Goal: Task Accomplishment & Management: Use online tool/utility

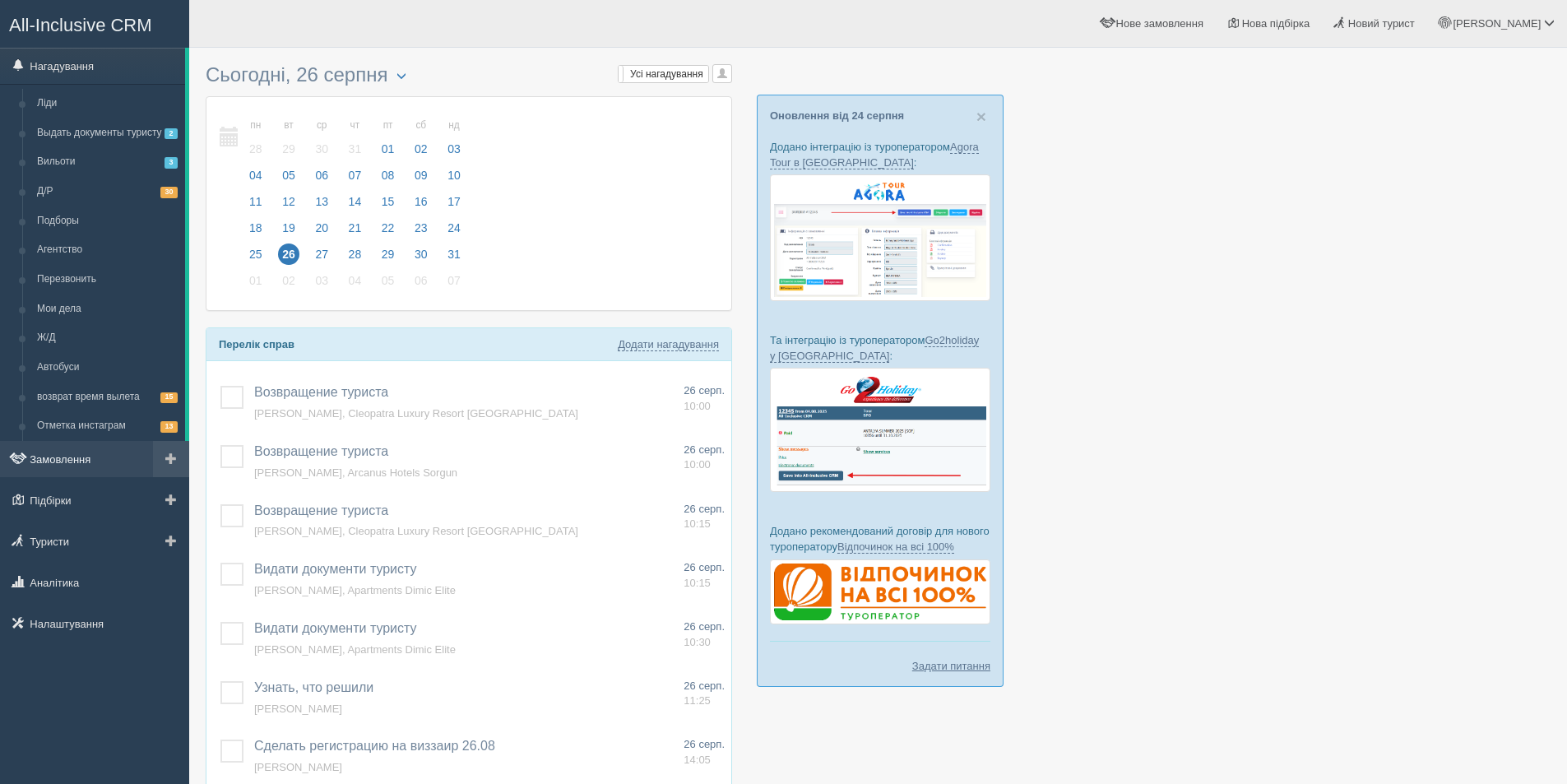
click at [62, 473] on link "Замовлення" at bounding box center [94, 458] width 189 height 37
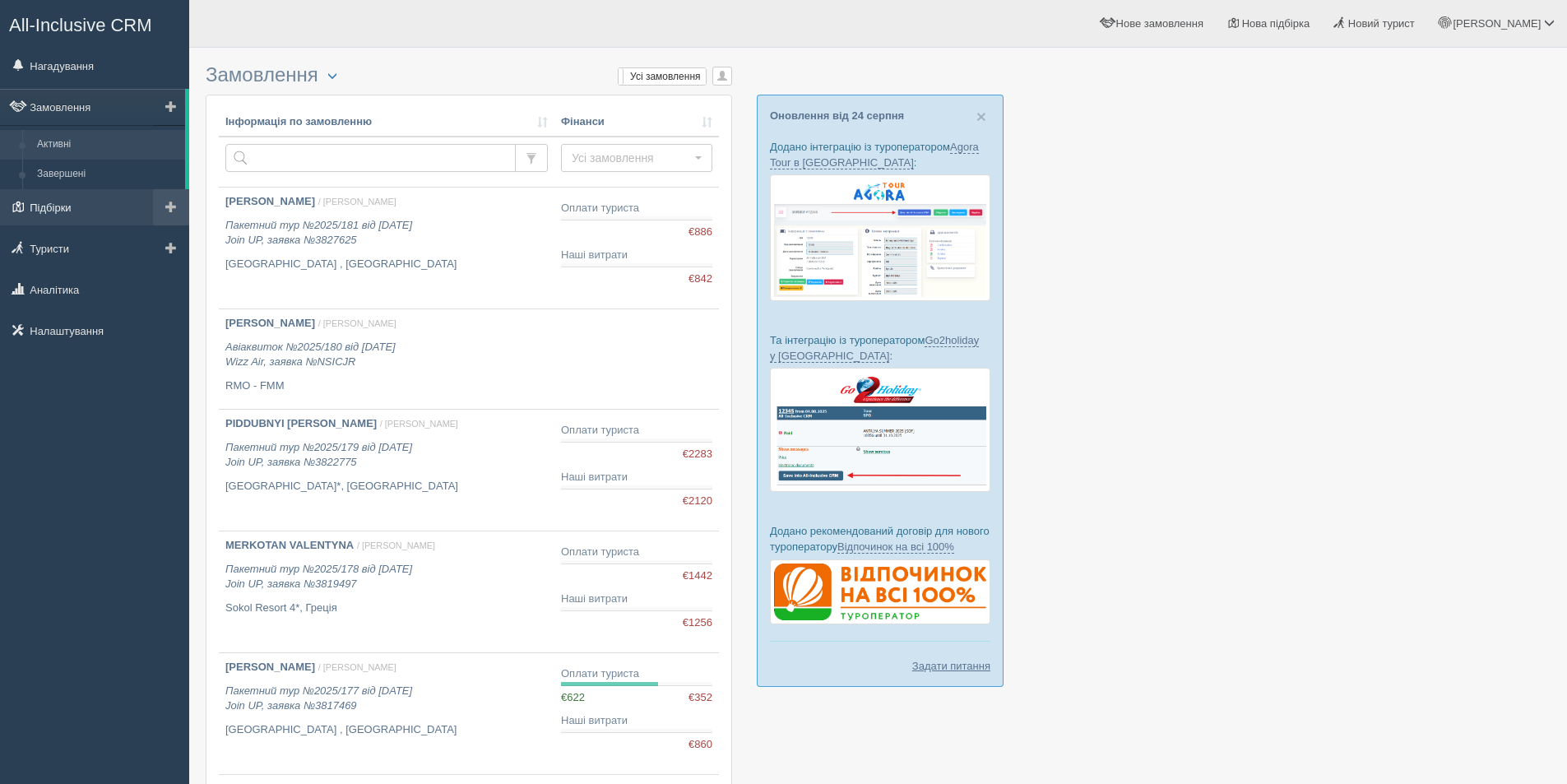
click at [67, 208] on link "Підбірки" at bounding box center [94, 207] width 189 height 37
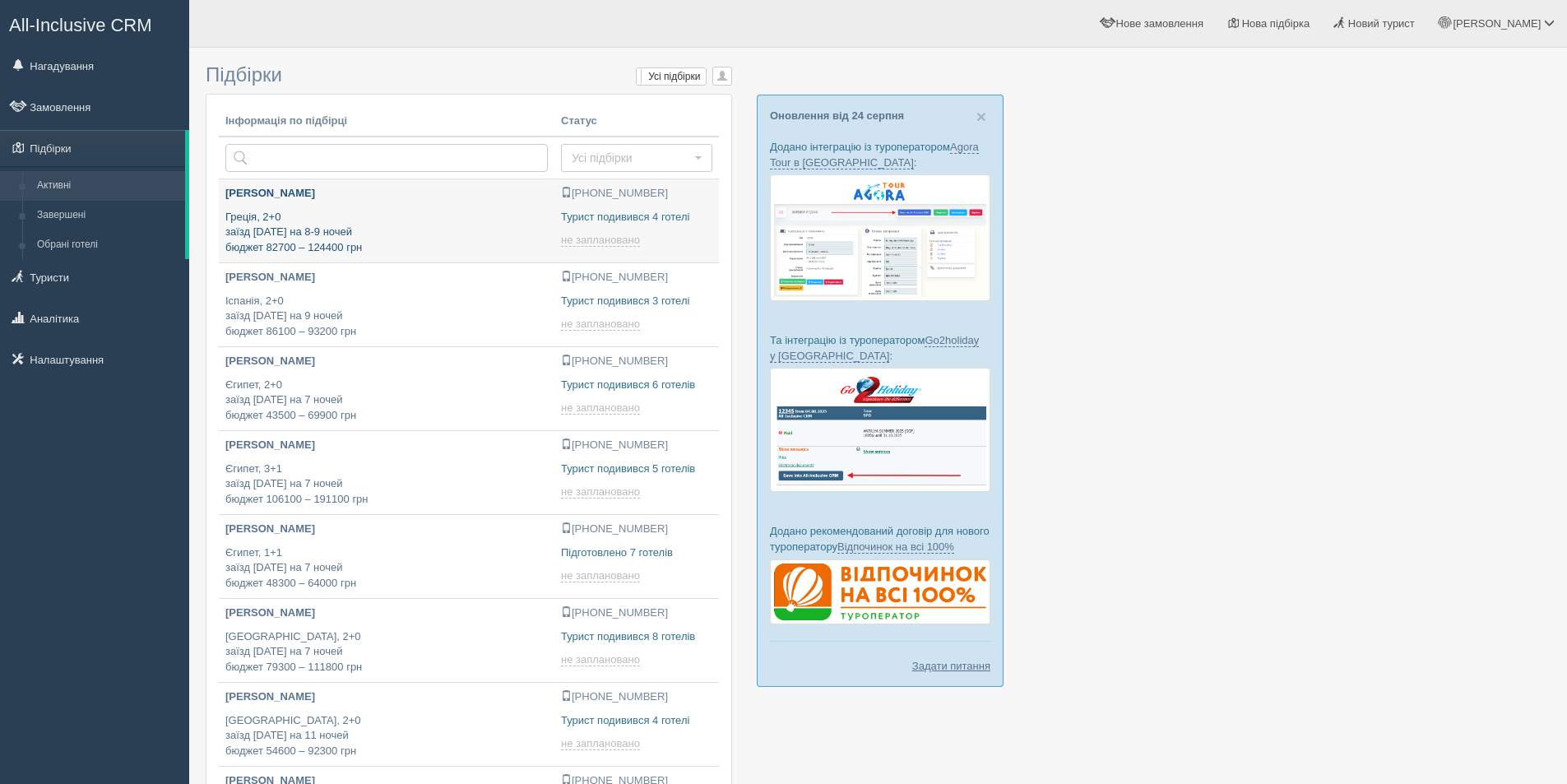
type input "2025-08-26 19:50"
click at [437, 236] on p "Греція, 2+0 заїзд 12 вересня на 8-9 ночей бюджет 82700 – 124400 грн" at bounding box center [387, 233] width 323 height 47
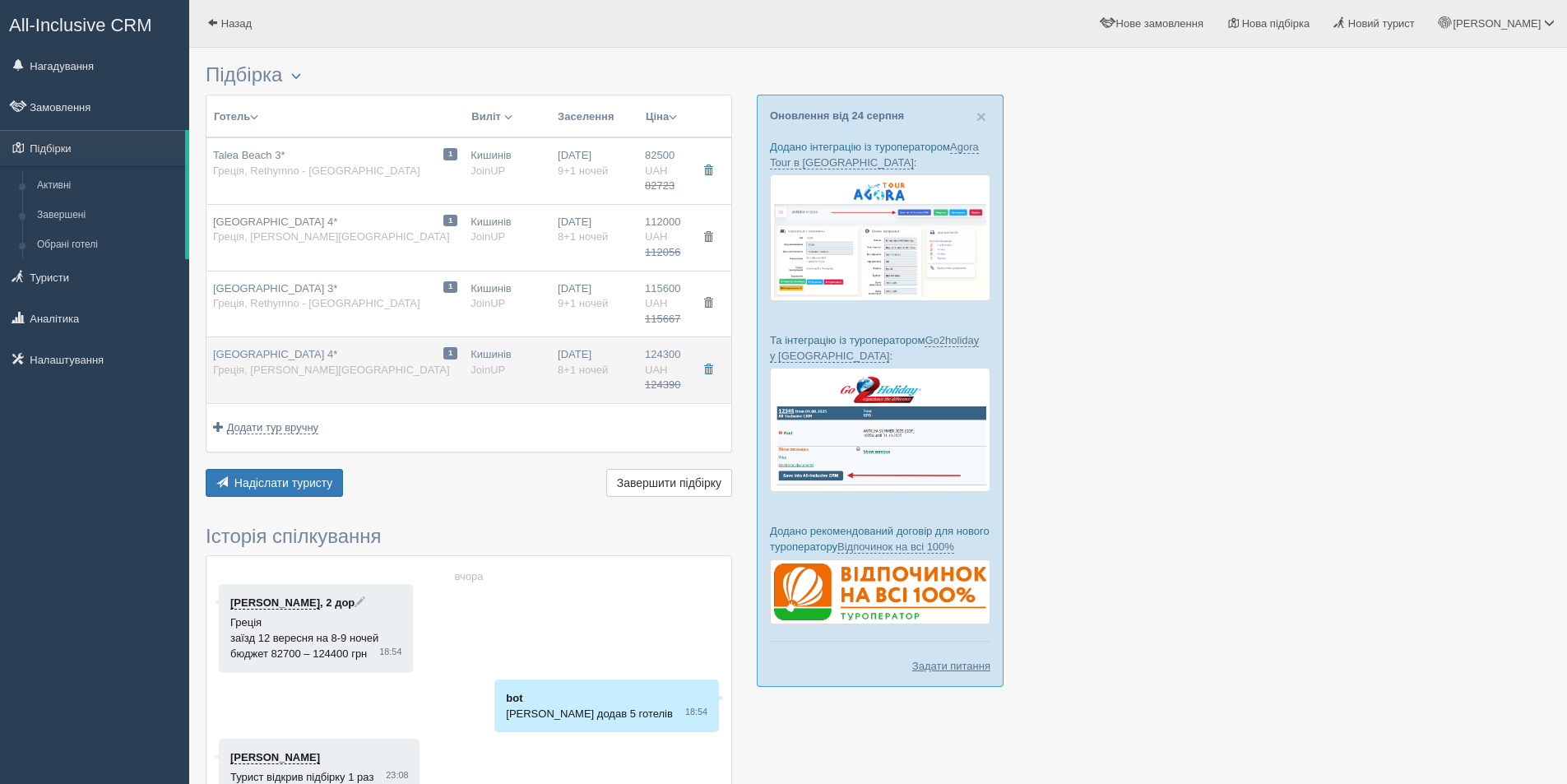
click at [396, 391] on td "1 [GEOGRAPHIC_DATA] 4* Греція, [GEOGRAPHIC_DATA]" at bounding box center [335, 370] width 258 height 66
type input "[GEOGRAPHIC_DATA] 4*"
type input "[URL][DOMAIN_NAME]"
type textarea "Loremips Dolo Sitam Consect adipiscin elits d 89 eiusmo te incididun utlab e do…"
type input "Греція"
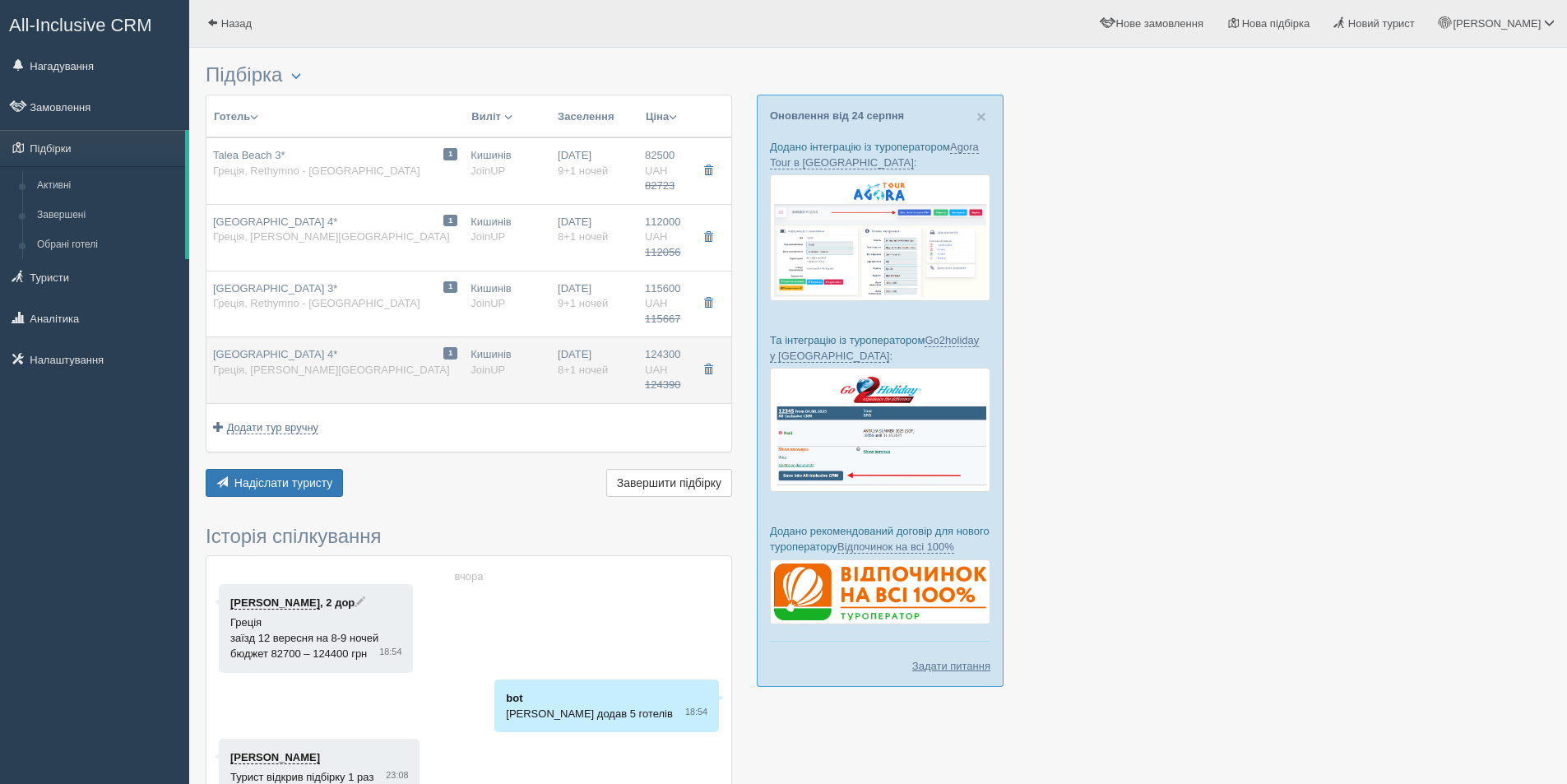
type input "Heraklion - [GEOGRAPHIC_DATA]"
type input "124300.00"
type input "124390.00"
type input "Кишинів"
type input "00:05"
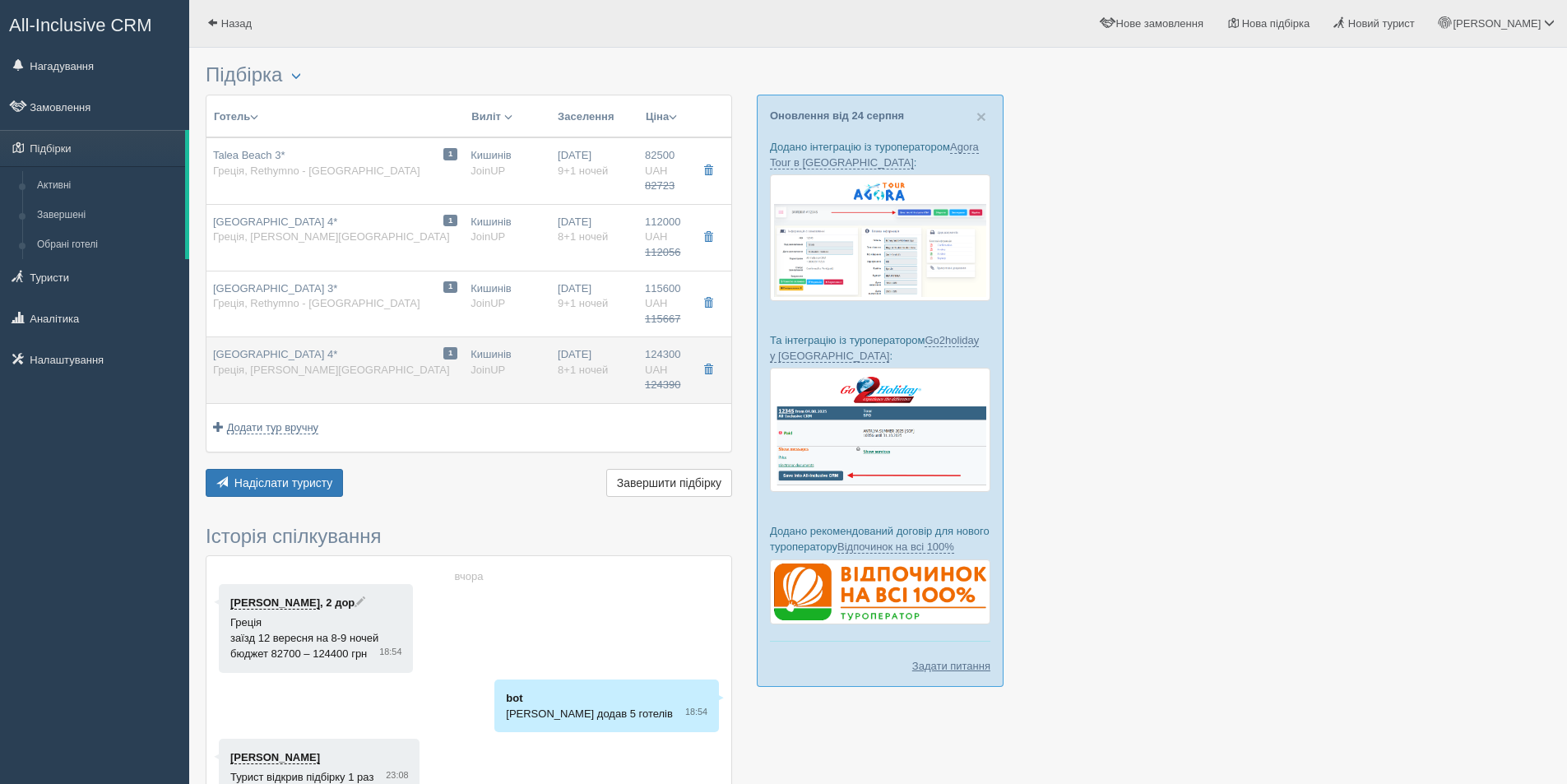
type input "8+1"
type input "Twin"
type input "AI"
type input "JoinUP"
type input "[URL][DOMAIN_NAME]"
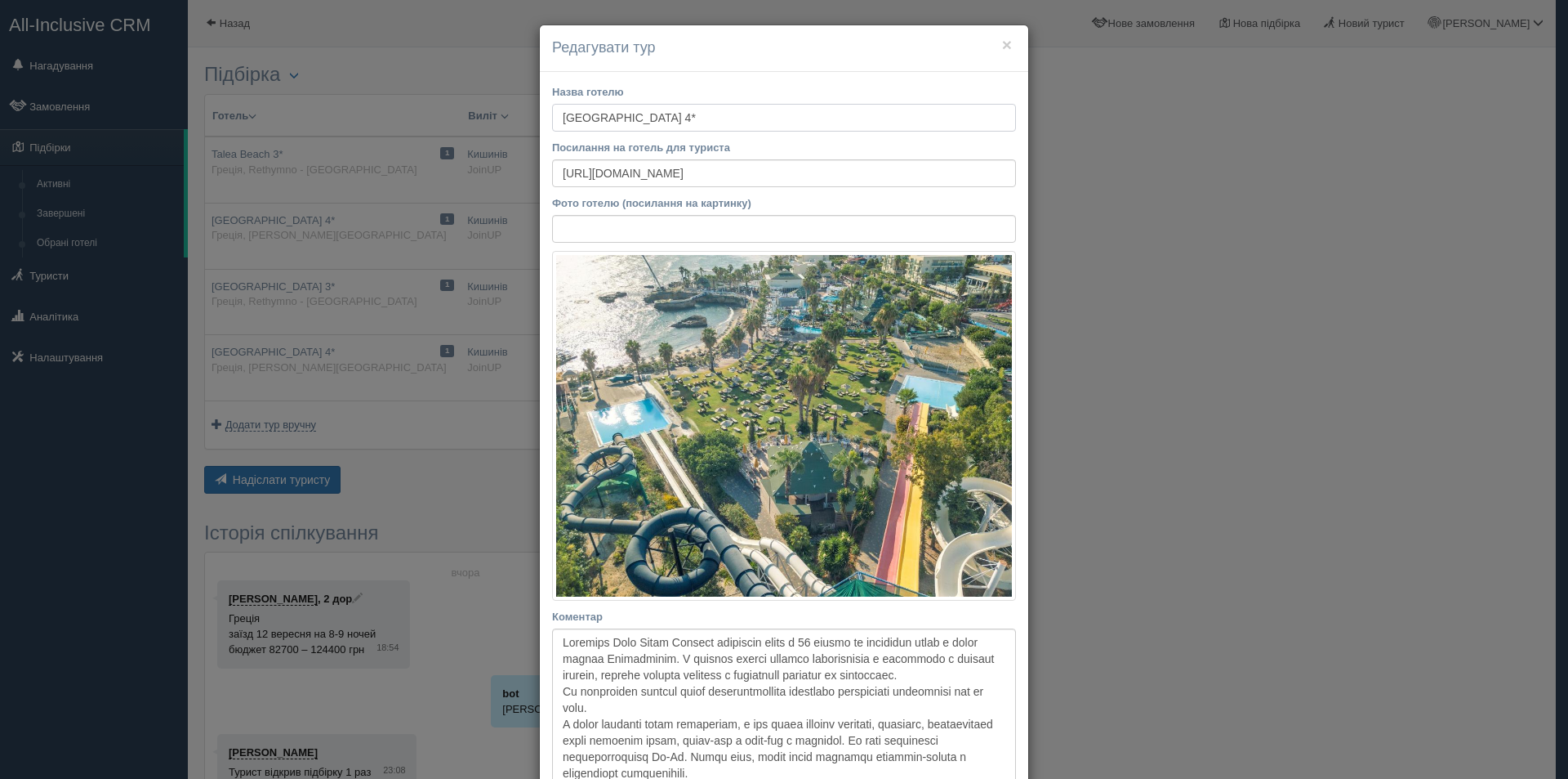
drag, startPoint x: 559, startPoint y: 118, endPoint x: 651, endPoint y: 123, distance: 92.1
click at [651, 123] on input "[GEOGRAPHIC_DATA] 4*" at bounding box center [784, 117] width 464 height 28
click at [1255, 568] on div "× Редагувати тур Назва готелю [GEOGRAPHIC_DATA] 4* Посилання на готель для тури…" at bounding box center [784, 390] width 1568 height 779
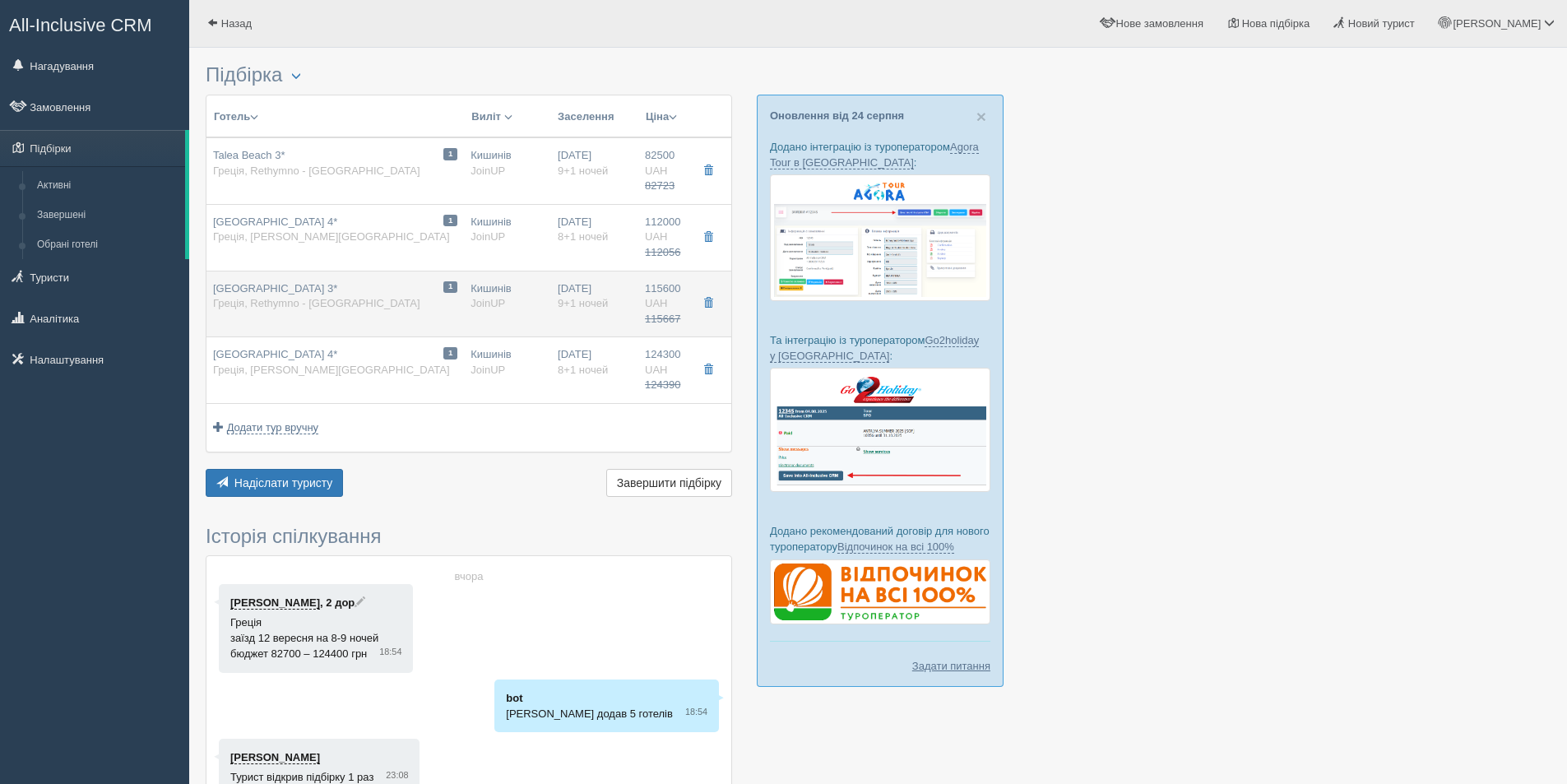
click at [396, 322] on td "1 [GEOGRAPHIC_DATA] 3* Греція, [GEOGRAPHIC_DATA] - [GEOGRAPHIC_DATA]" at bounding box center [335, 303] width 258 height 66
type input "[GEOGRAPHIC_DATA] 3*"
type textarea "Готель розташований у мальовничому селі [GEOGRAPHIC_DATA] на [GEOGRAPHIC_DATA],…"
type input "Rethymno - [GEOGRAPHIC_DATA]"
type input "115600.00"
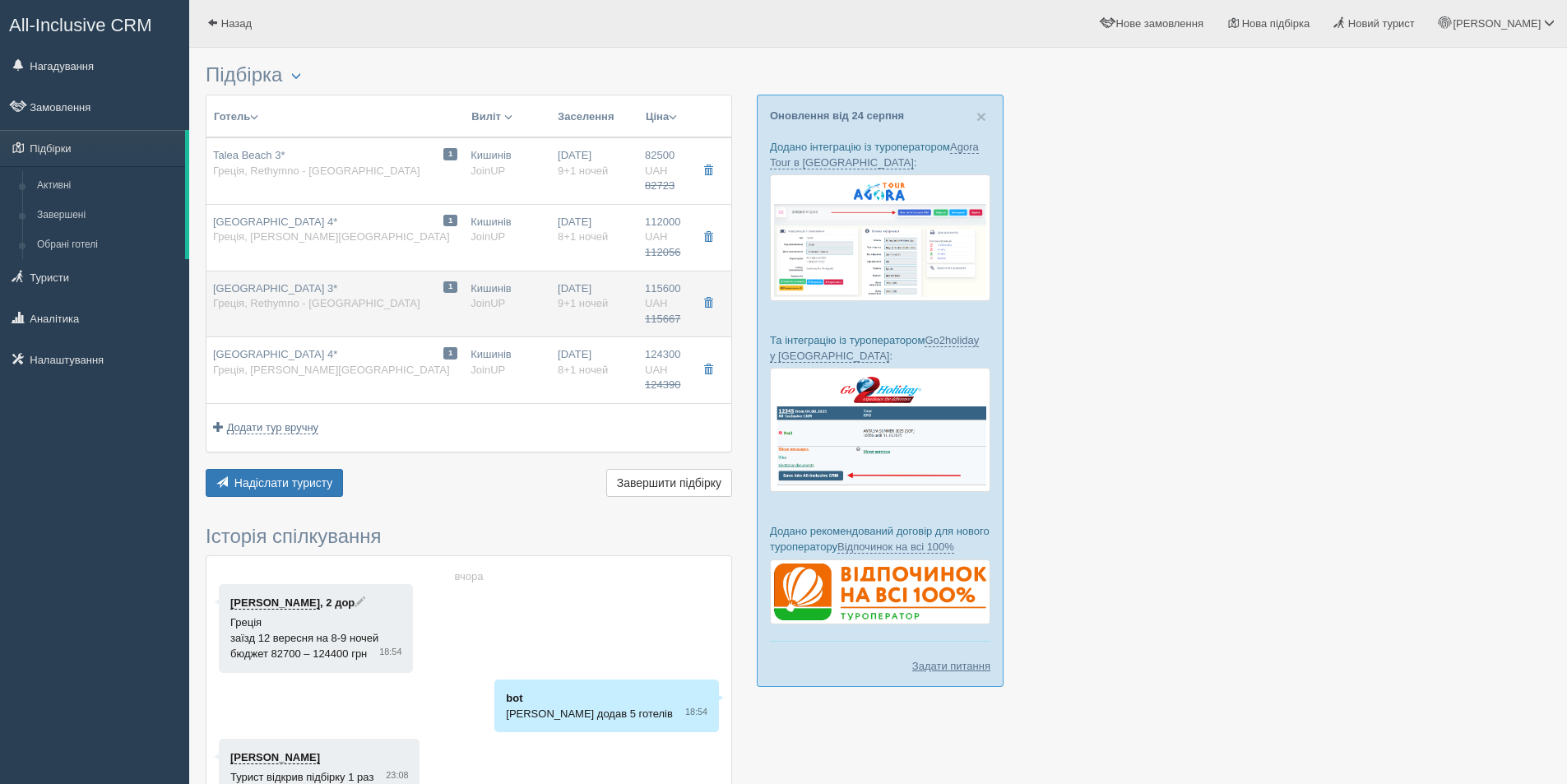
type input "115667.00"
type input "00:05"
type input "9+1"
type input "Junior Suite Inland View"
type input "BB"
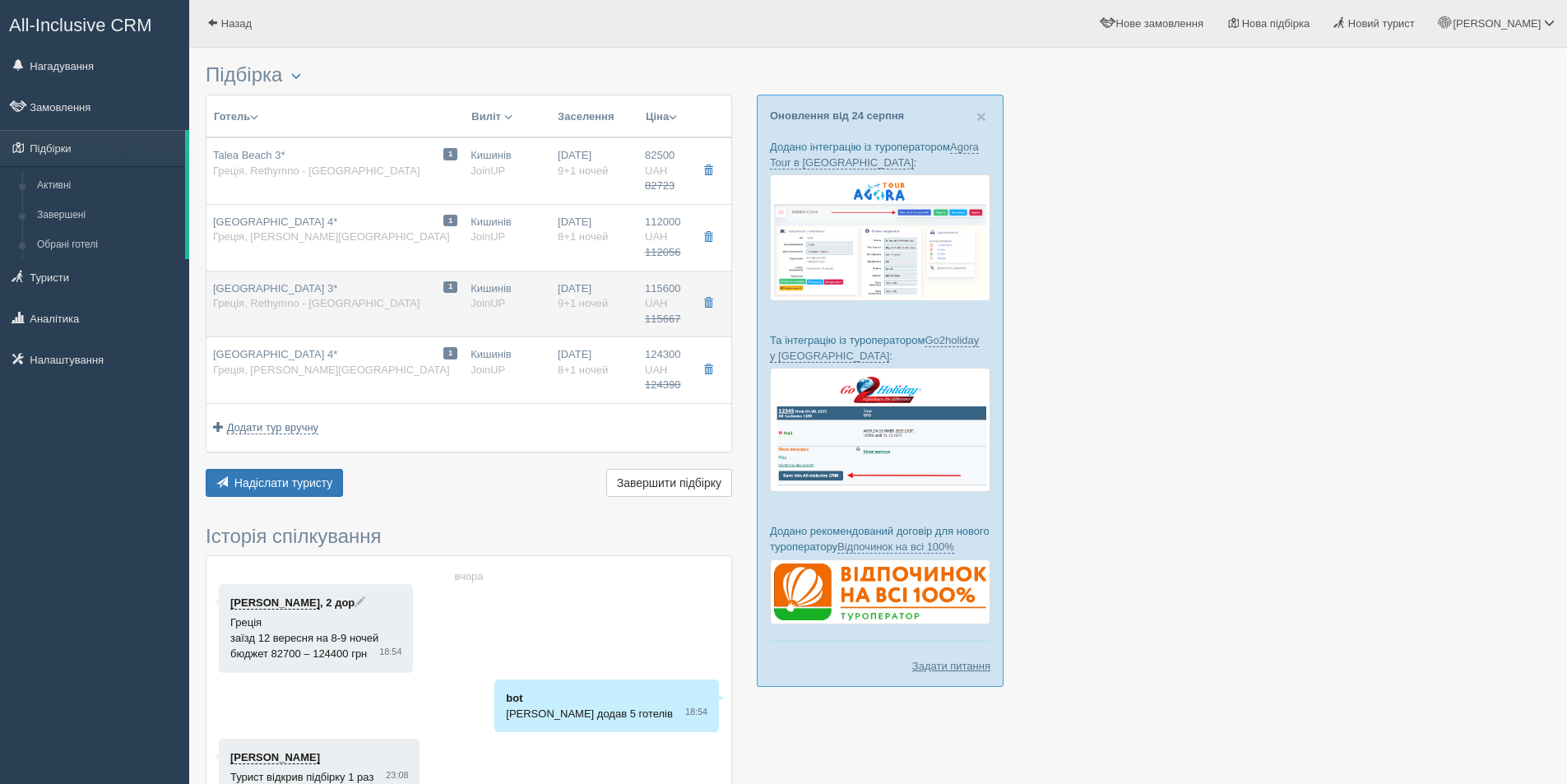
type input "[URL][DOMAIN_NAME]"
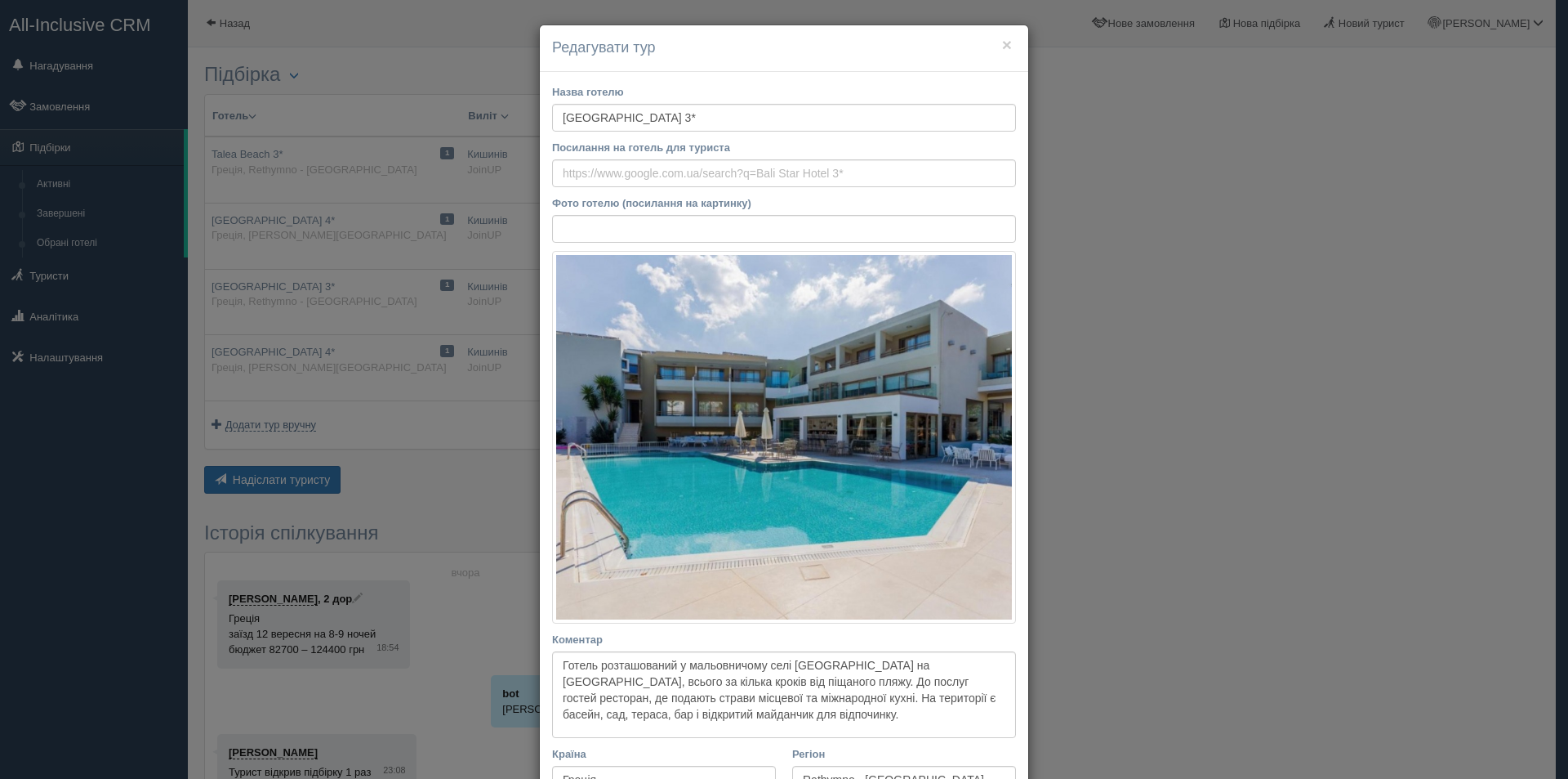
click at [1174, 426] on div "× Редагувати тур Назва готелю [GEOGRAPHIC_DATA] 3* Посилання на готель для тури…" at bounding box center [784, 390] width 1568 height 779
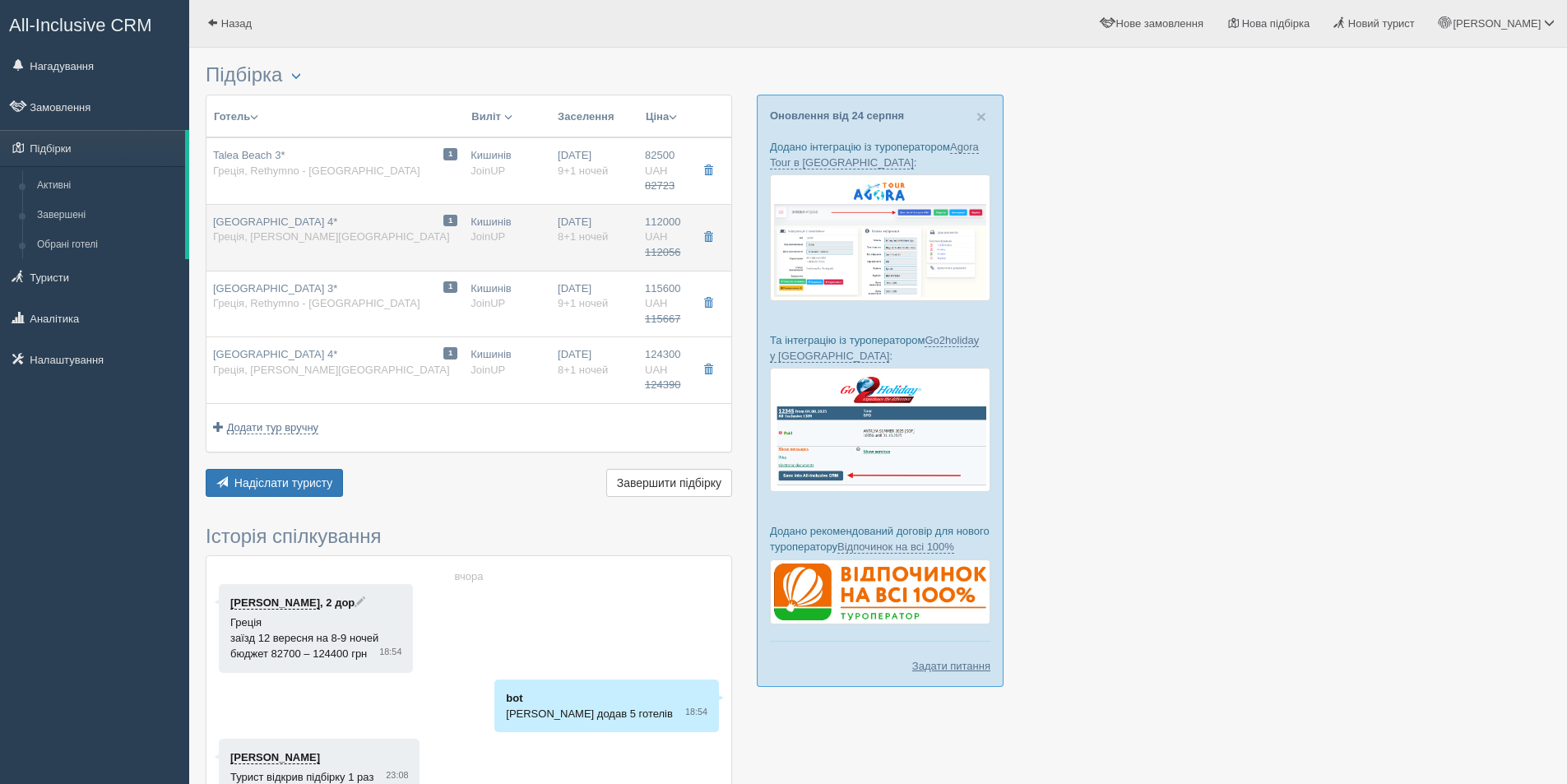
click at [381, 249] on td "1 [GEOGRAPHIC_DATA] 4* Греція, [GEOGRAPHIC_DATA]" at bounding box center [335, 237] width 258 height 66
type input "[GEOGRAPHIC_DATA] 4*"
type input "[URL][DOMAIN_NAME]"
type textarea "Lorem ipsum Dolor Sitametco adipi elitseddoeiu temp incididuntutlab etdol magna…"
type input "Heraklion - [GEOGRAPHIC_DATA]"
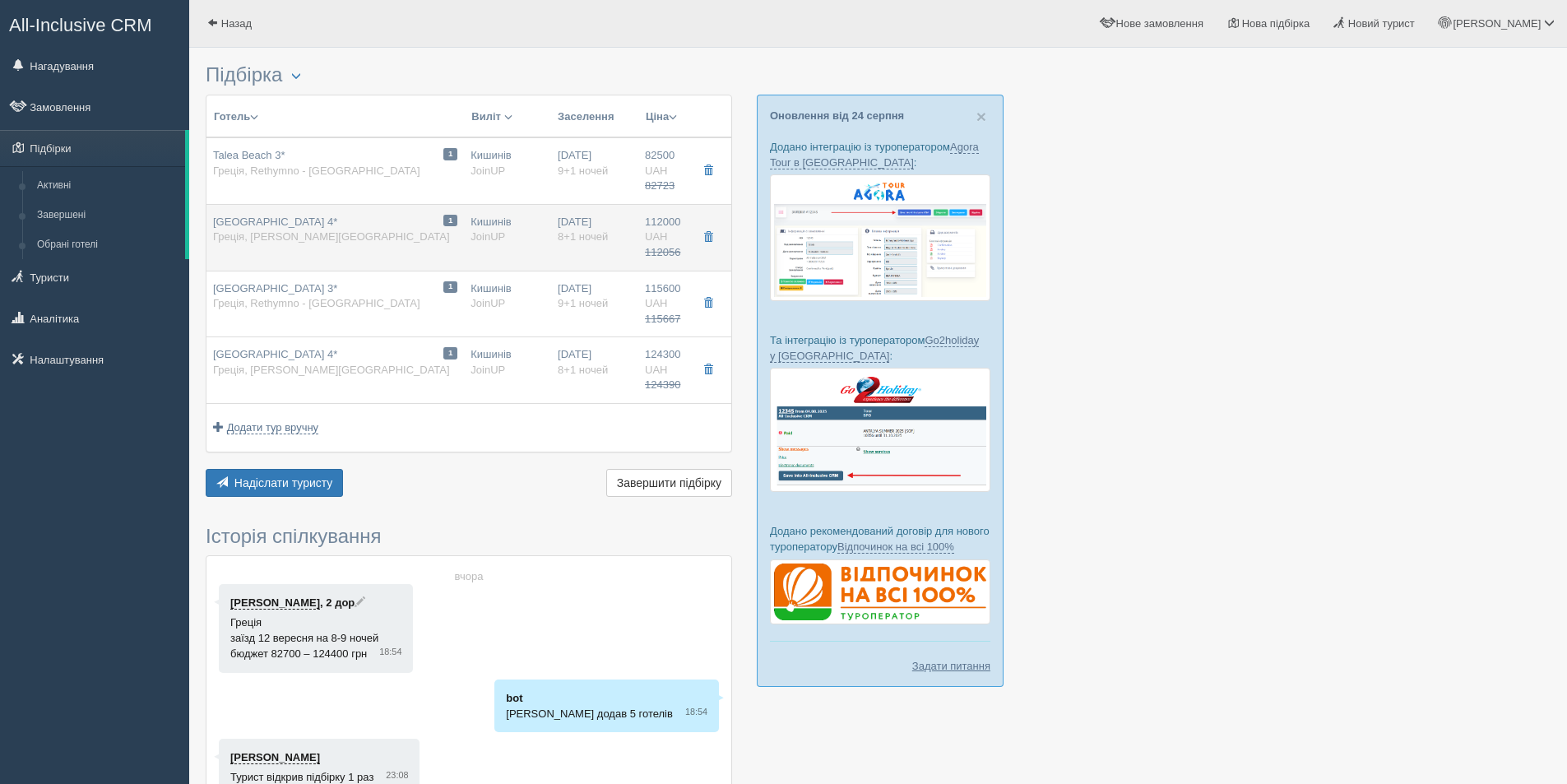
type input "112000.00"
type input "112056.00"
type input "00:05"
type input "8+1"
type input "Double Room Sea View"
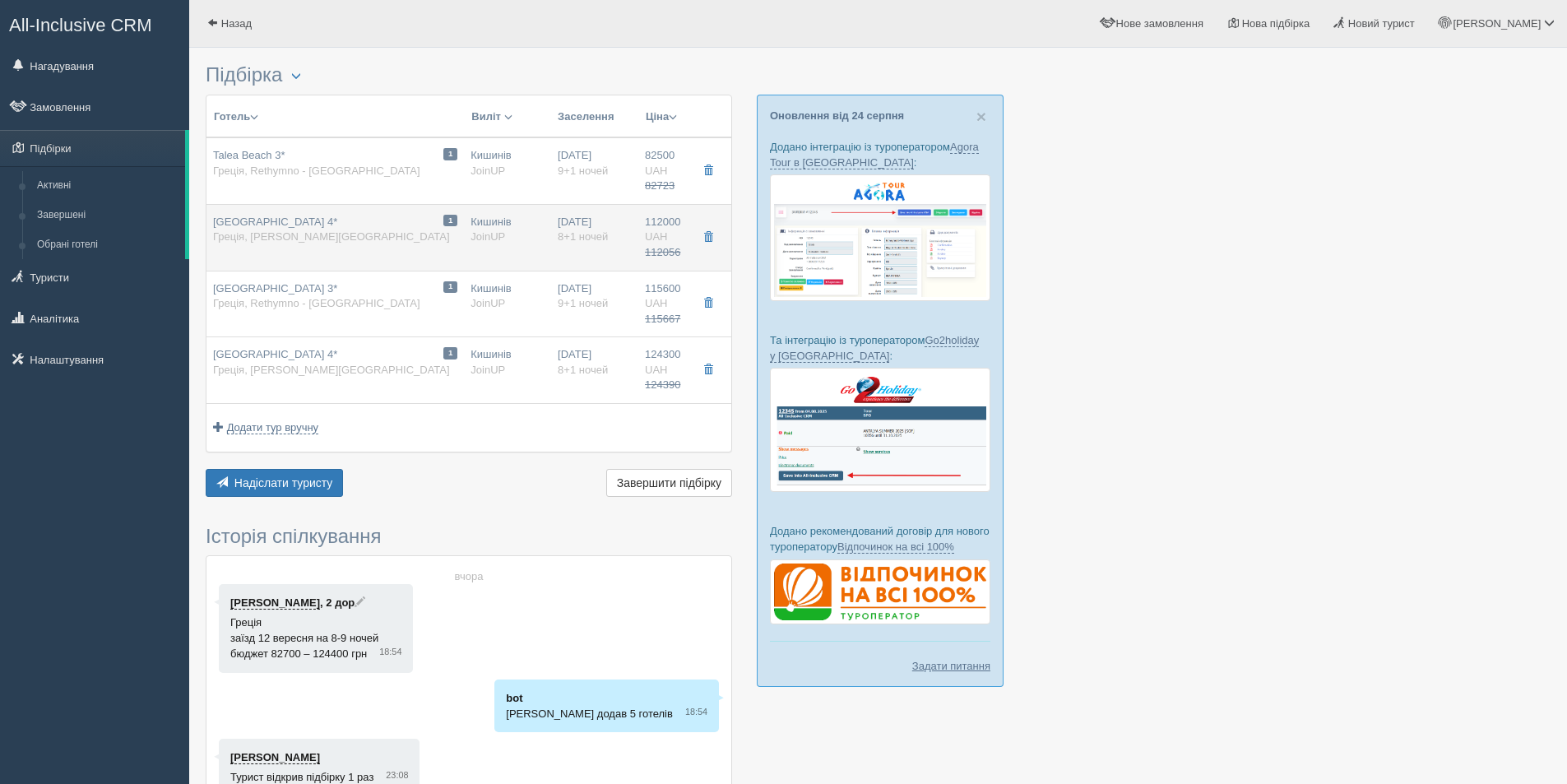
type input "AI"
type input "[URL][DOMAIN_NAME]"
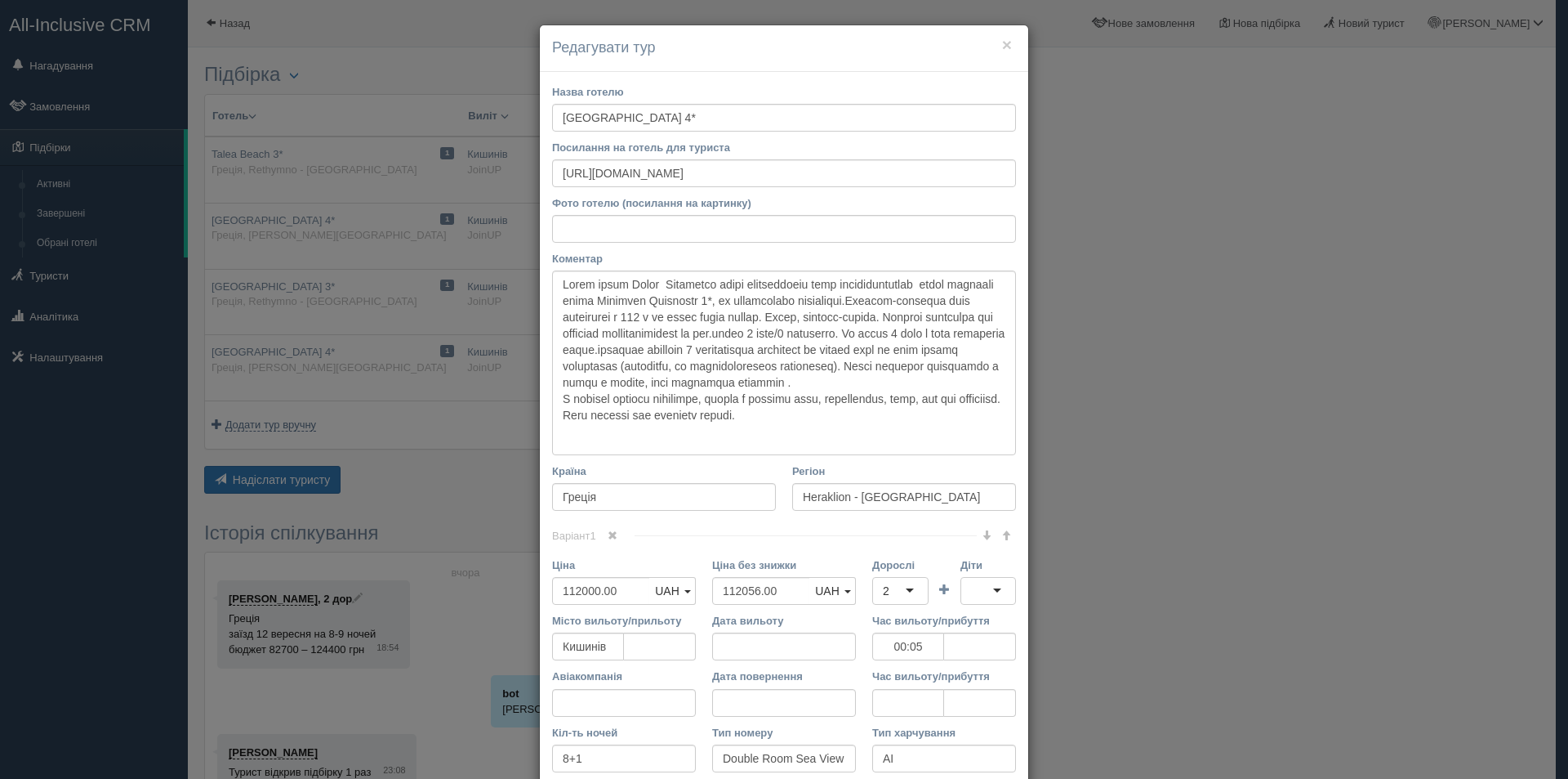
click at [1218, 356] on div "× Редагувати тур Назва готелю [GEOGRAPHIC_DATA] 4* Посилання на готель для тури…" at bounding box center [784, 390] width 1568 height 779
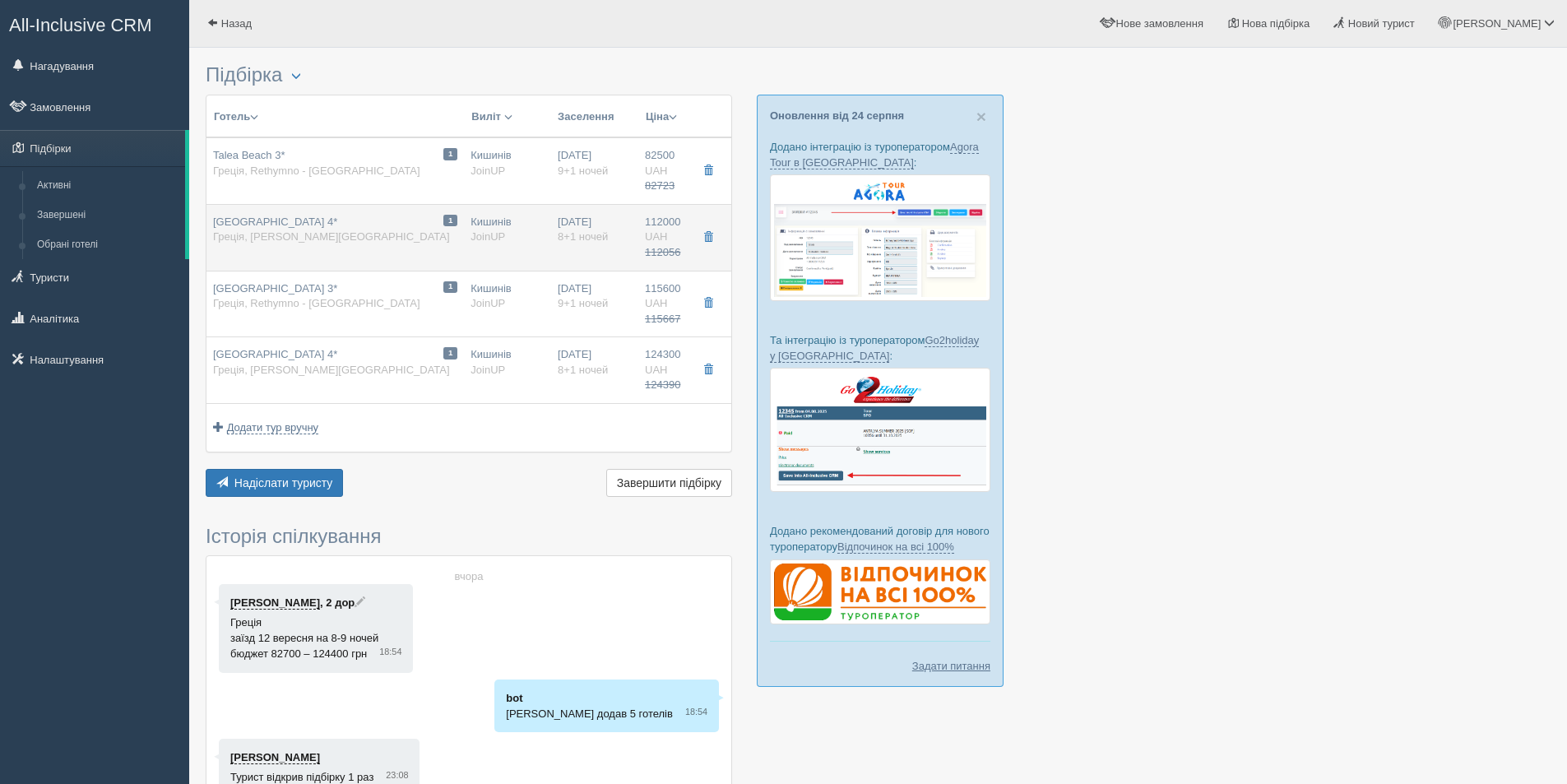
click at [339, 252] on td "1 [GEOGRAPHIC_DATA] 4* Греція, [GEOGRAPHIC_DATA]" at bounding box center [335, 237] width 258 height 66
type input "00:05"
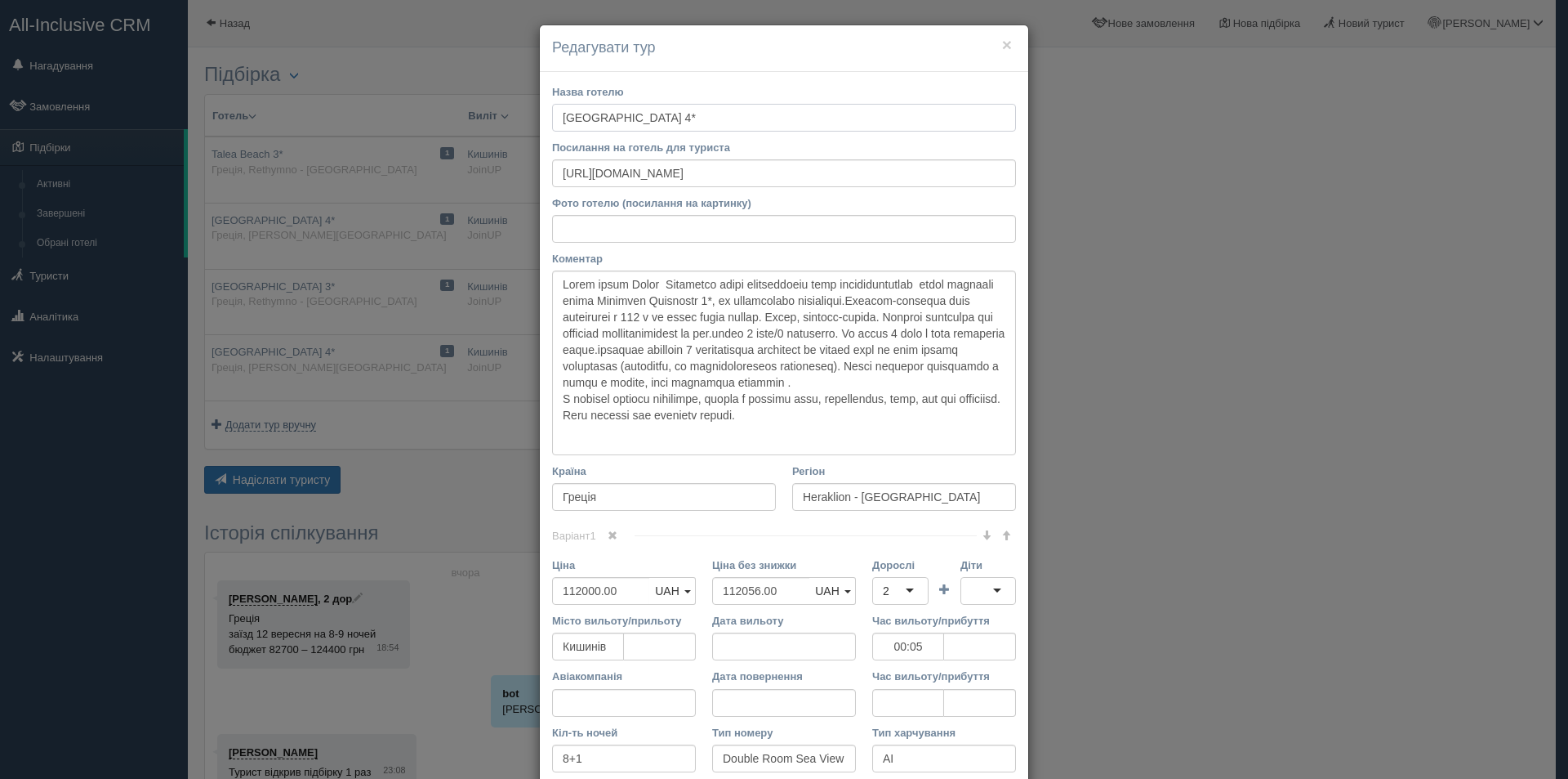
drag, startPoint x: 694, startPoint y: 115, endPoint x: 545, endPoint y: 122, distance: 149.2
click at [545, 122] on div "Назва готелю [GEOGRAPHIC_DATA] 4* Посилання на готель для туриста [URL][DOMAIN_…" at bounding box center [784, 475] width 489 height 808
click at [1395, 508] on div "× Редагувати тур Назва готелю [GEOGRAPHIC_DATA] 4* Посилання на готель для тури…" at bounding box center [784, 390] width 1568 height 779
